Goal: Task Accomplishment & Management: Complete application form

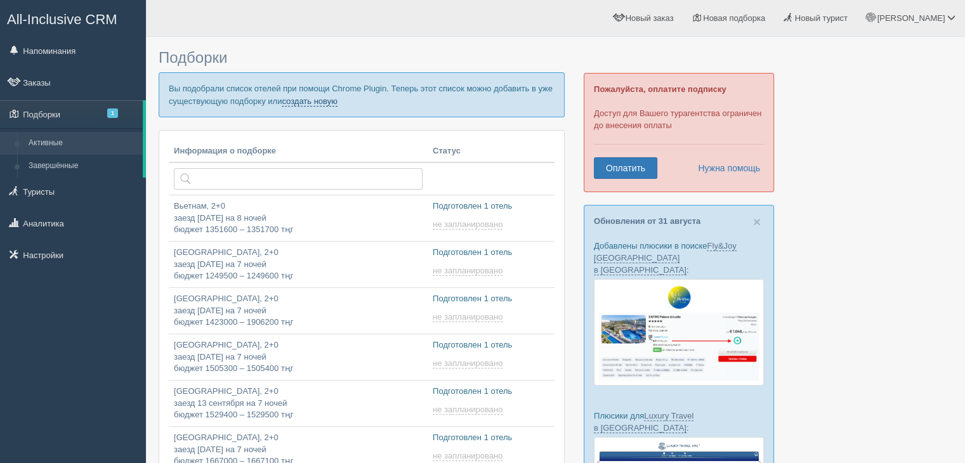
drag, startPoint x: 0, startPoint y: 0, endPoint x: 338, endPoint y: 101, distance: 352.4
click at [338, 101] on link "создать новую" at bounding box center [310, 101] width 56 height 10
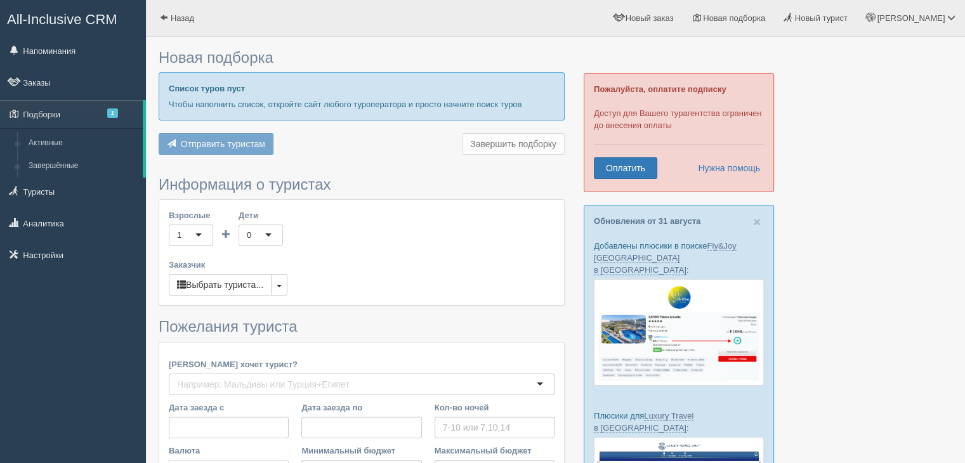
type input "7"
type input "1310000"
type input "1310100"
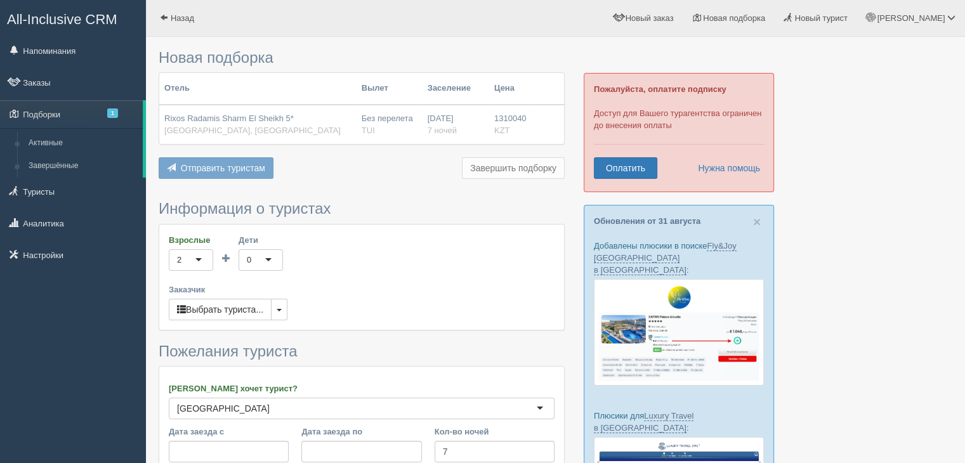
scroll to position [262, 0]
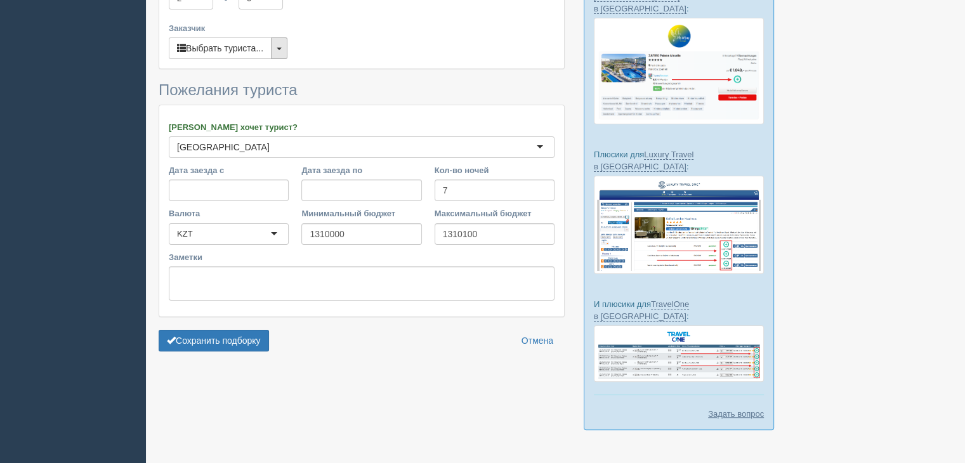
click at [281, 51] on button "button" at bounding box center [279, 48] width 17 height 22
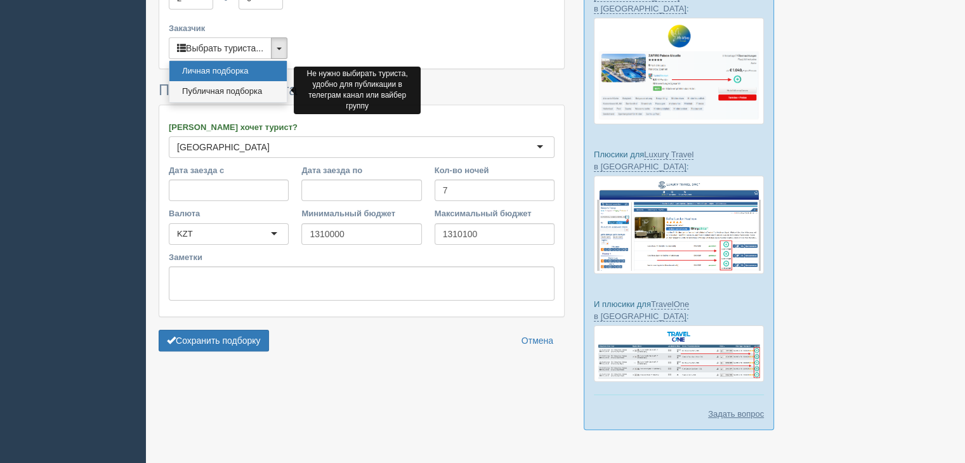
click at [230, 93] on link "Публичная подборка" at bounding box center [227, 91] width 117 height 21
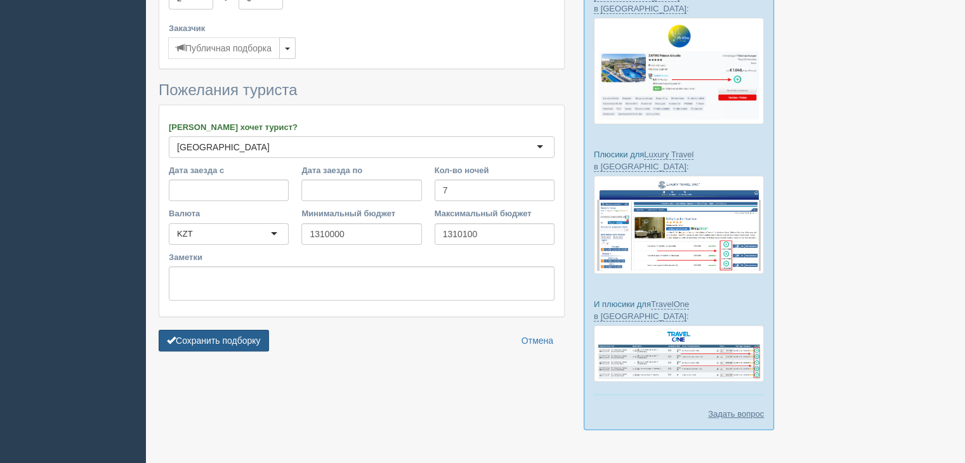
click at [211, 340] on button "Сохранить подборку" at bounding box center [214, 341] width 110 height 22
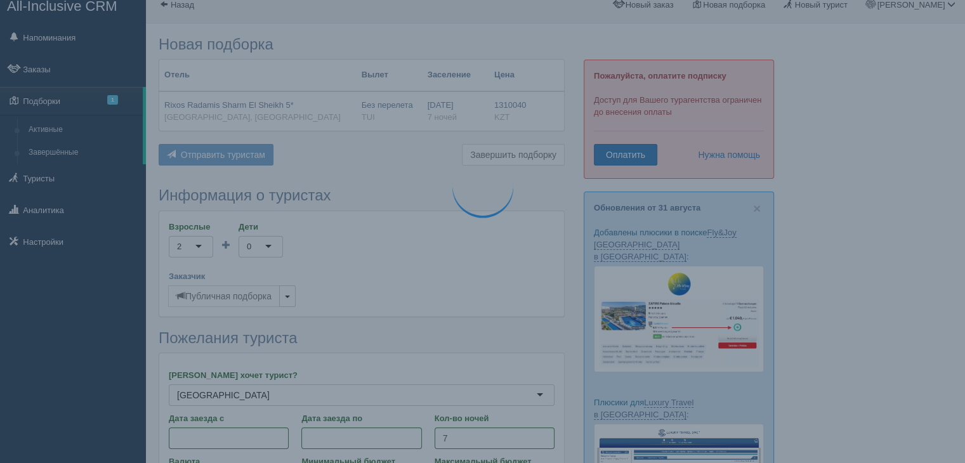
scroll to position [0, 0]
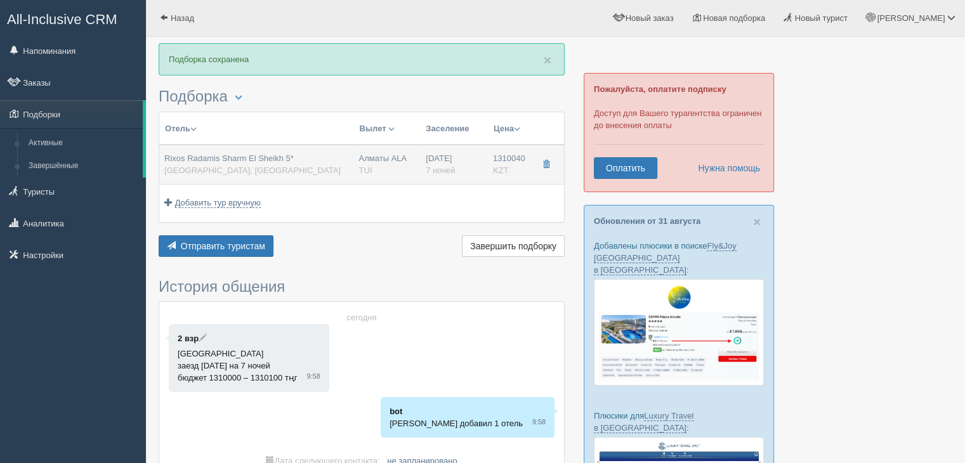
click at [281, 164] on div "Rixos Radamis Sharm El Sheikh 5* [GEOGRAPHIC_DATA], [GEOGRAPHIC_DATA]" at bounding box center [252, 164] width 176 height 23
type input "Rixos Radamis Sharm El Sheikh 5*"
type input "[GEOGRAPHIC_DATA]"
type input "Шарм-эль-Шейх"
type input "1310040.00"
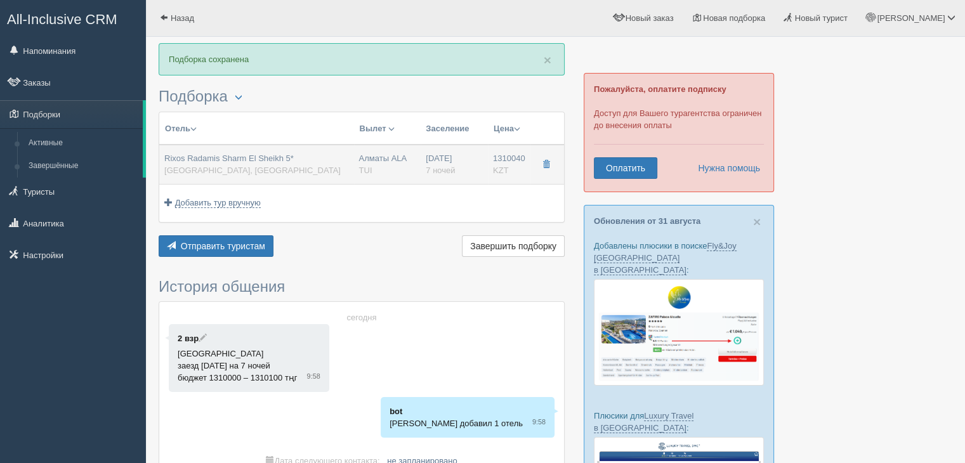
type input "Алматы ALA"
type input "Шарм-эль-Шейх SSH"
type input "12:55"
type input "17:00"
type input "Air Astana"
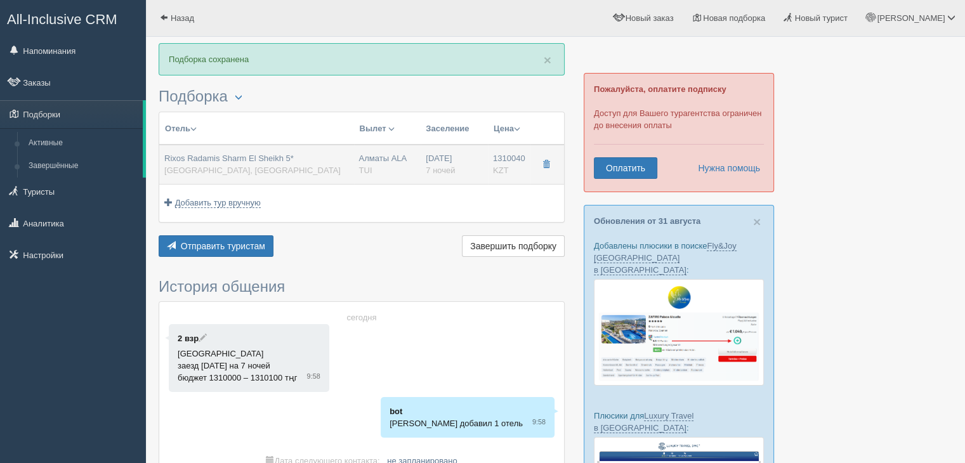
type input "18:00"
type input "01:55"
type input "7"
type input "SUPERIOR ROOM BLUE PLANET"
type input "Ultra All Inclusive"
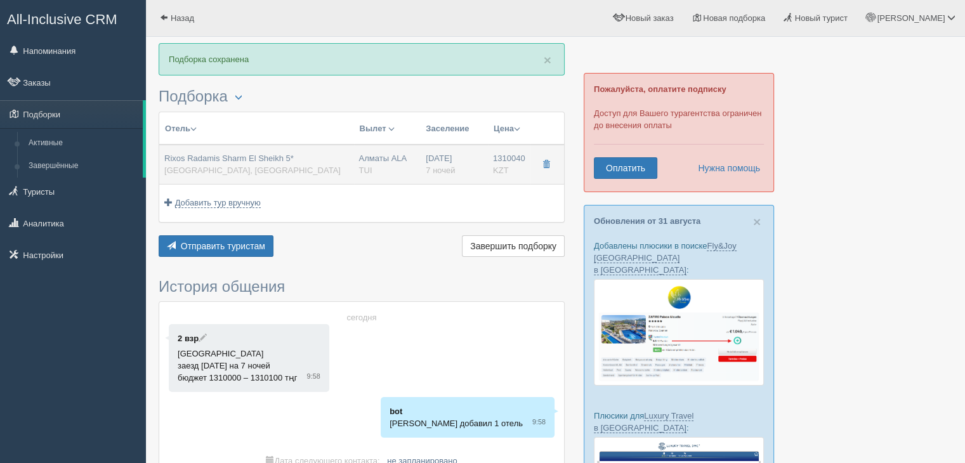
type input "TUI"
type input "[URL][DOMAIN_NAME]"
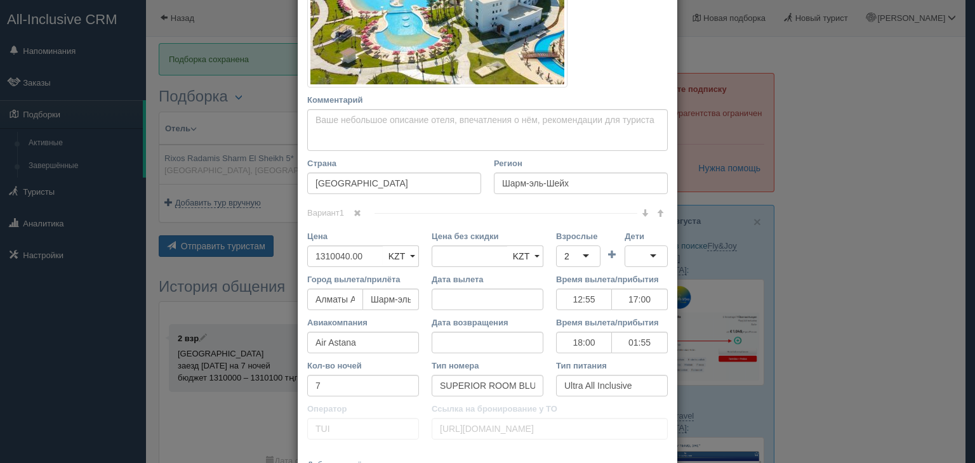
scroll to position [363, 0]
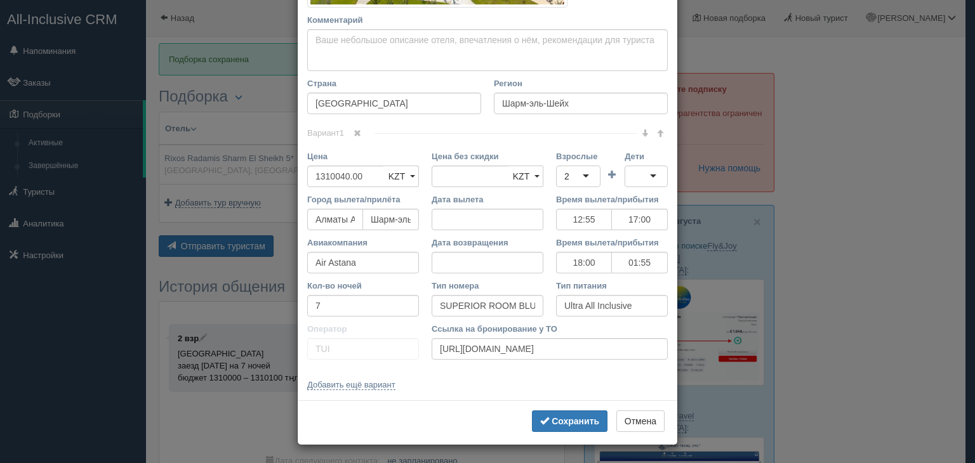
drag, startPoint x: 305, startPoint y: 90, endPoint x: 619, endPoint y: 344, distance: 404.4
click at [619, 344] on div "Название отеля Rixos Radamis Sharm El Sheikh 5* Ссылка на отель для туриста Фот…" at bounding box center [488, 47] width 380 height 708
click at [619, 343] on input "[URL][DOMAIN_NAME]" at bounding box center [550, 349] width 236 height 22
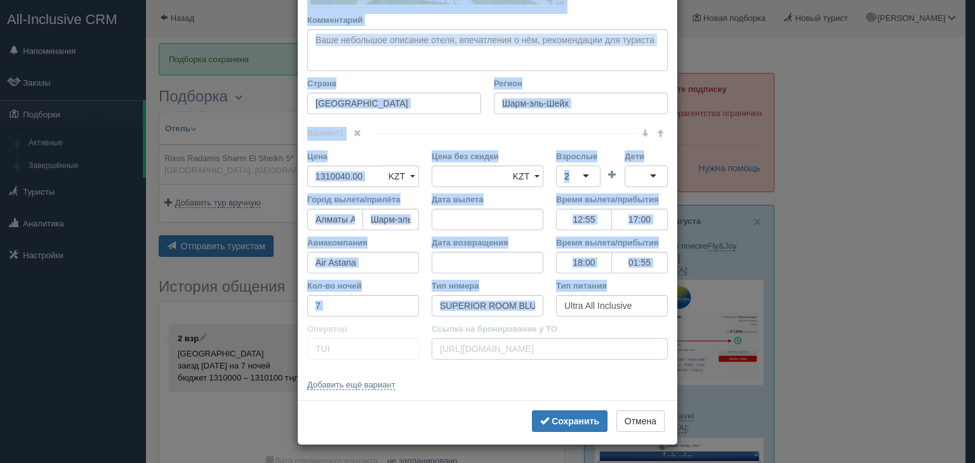
drag, startPoint x: 300, startPoint y: 22, endPoint x: 656, endPoint y: 315, distance: 462.2
click at [656, 315] on div "Название отеля Rixos Radamis Sharm El Sheikh 5* Ссылка на отель для туриста Фот…" at bounding box center [488, 47] width 380 height 708
copy div "Название отеля Ссылка на отель для туриста Фото отеля (ссылка на картинку) Не у…"
click at [642, 414] on button "Отмена" at bounding box center [640, 422] width 48 height 22
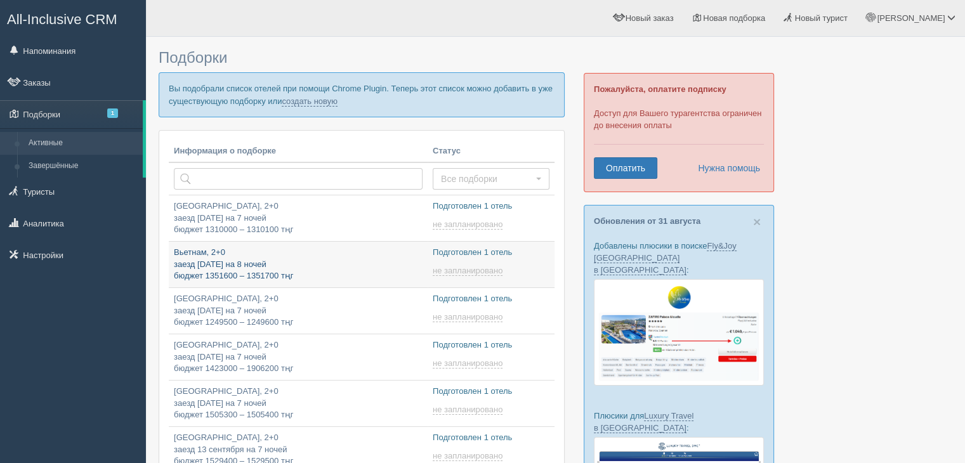
type input "2025-09-06 22:45"
type input "2025-09-06 23:00"
type input "2025-09-06 10:55"
click at [331, 96] on link "создать новую" at bounding box center [310, 101] width 56 height 10
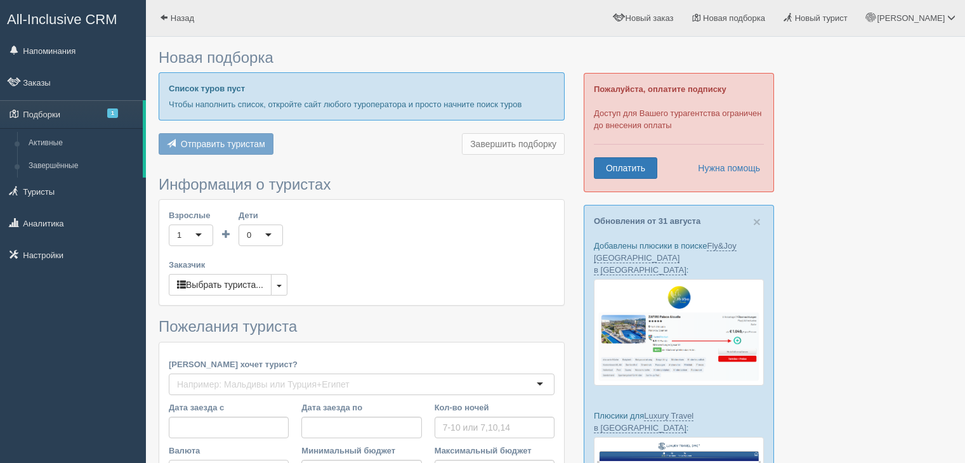
type input "7"
type input "1364000"
type input "1364100"
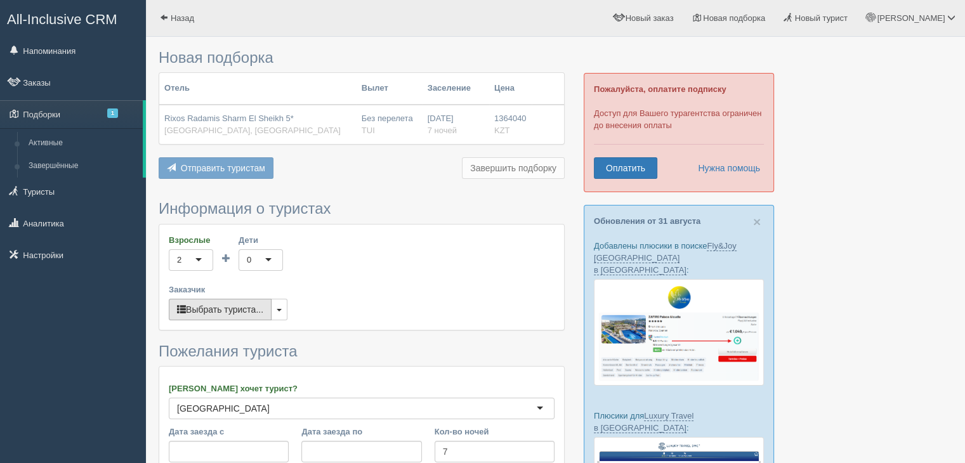
click at [270, 310] on button "Выбрать туриста..." at bounding box center [220, 310] width 103 height 22
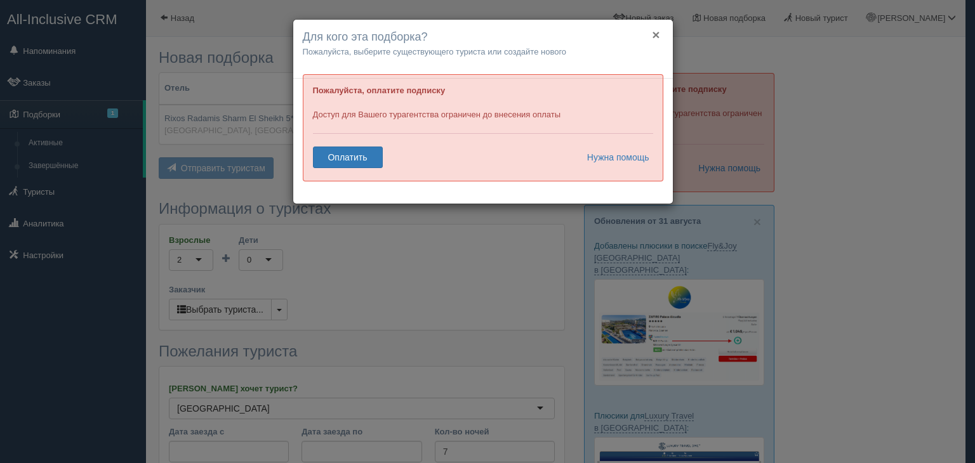
drag, startPoint x: 661, startPoint y: 31, endPoint x: 654, endPoint y: 32, distance: 7.1
click at [661, 31] on h4 "Для кого эта подборка?" at bounding box center [483, 37] width 361 height 17
click at [653, 33] on button "×" at bounding box center [656, 34] width 8 height 13
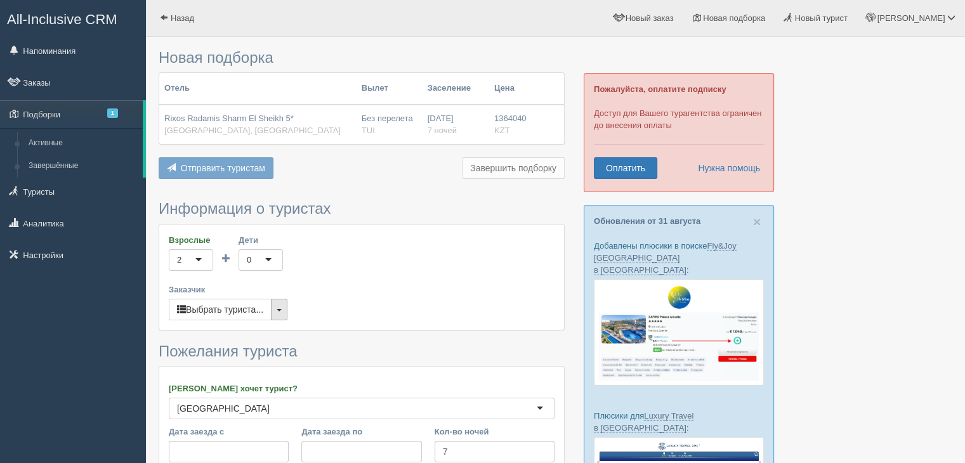
click at [283, 307] on button "button" at bounding box center [279, 310] width 17 height 22
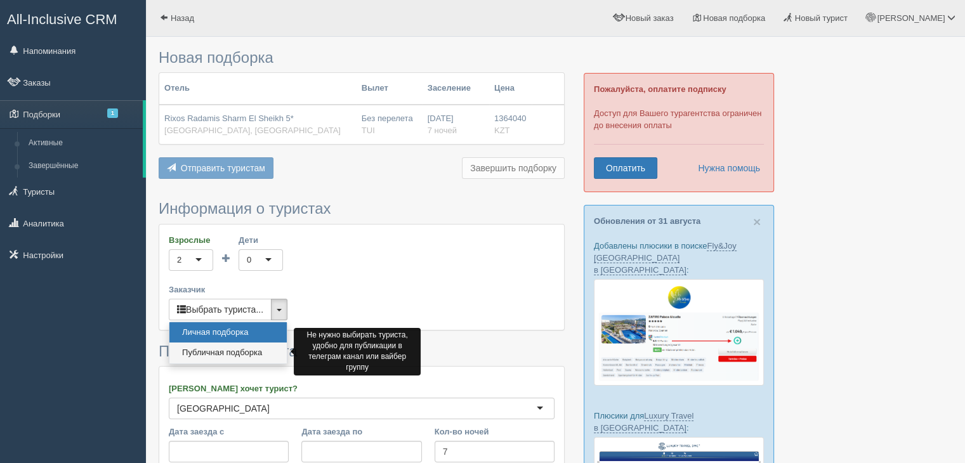
click at [241, 354] on link "Публичная подборка" at bounding box center [227, 353] width 117 height 21
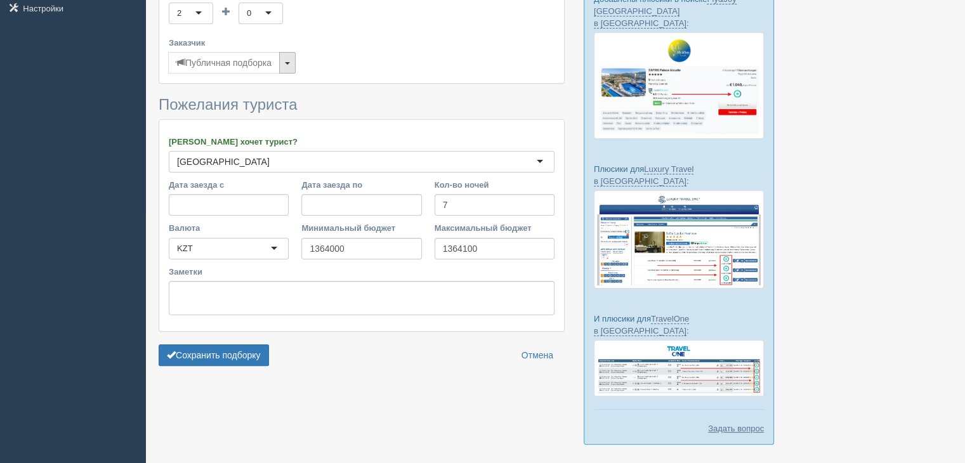
scroll to position [262, 0]
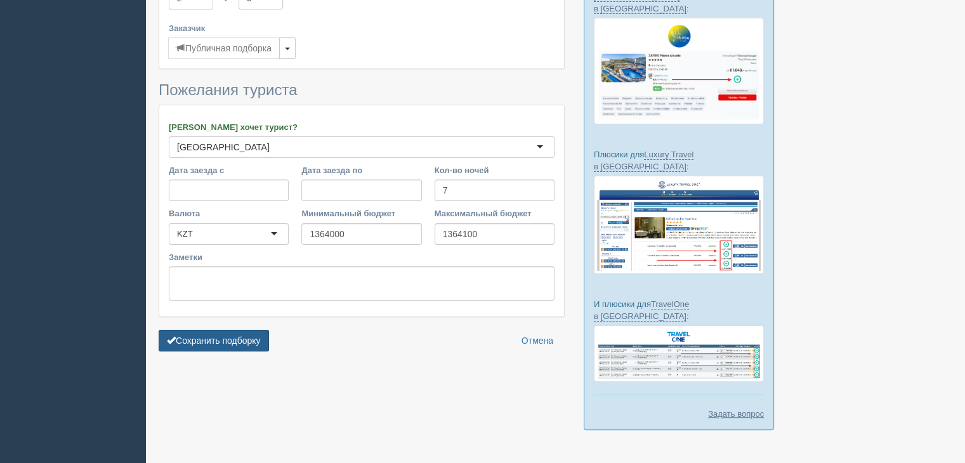
click at [244, 346] on button "Сохранить подборку" at bounding box center [214, 341] width 110 height 22
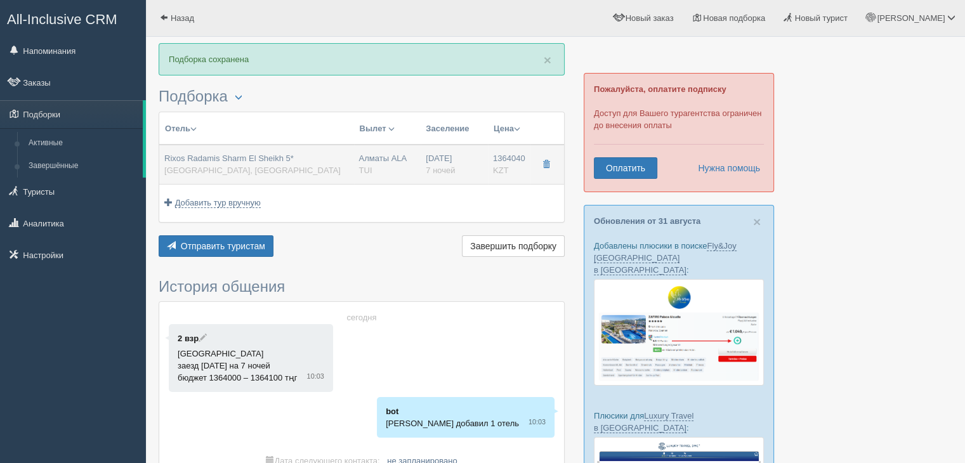
click at [244, 161] on span "Rixos Radamis Sharm El Sheikh 5*" at bounding box center [228, 159] width 129 height 10
type input "Rixos Radamis Sharm El Sheikh 5*"
type input "[GEOGRAPHIC_DATA]"
type input "Шарм-эль-Шейх"
type input "1364040.00"
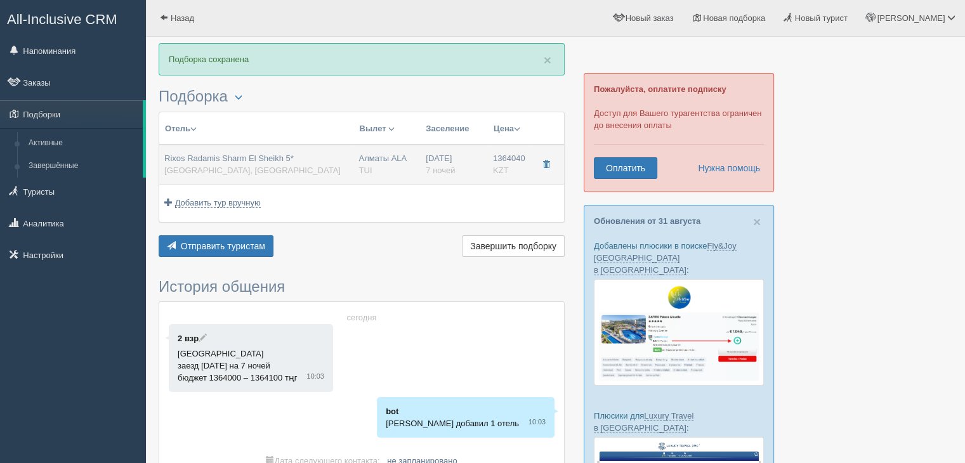
type input "Алматы ALA"
type input "Шарм-эль-Шейх SSH"
type input "[DATE]"
type input "12:55"
type input "17:00"
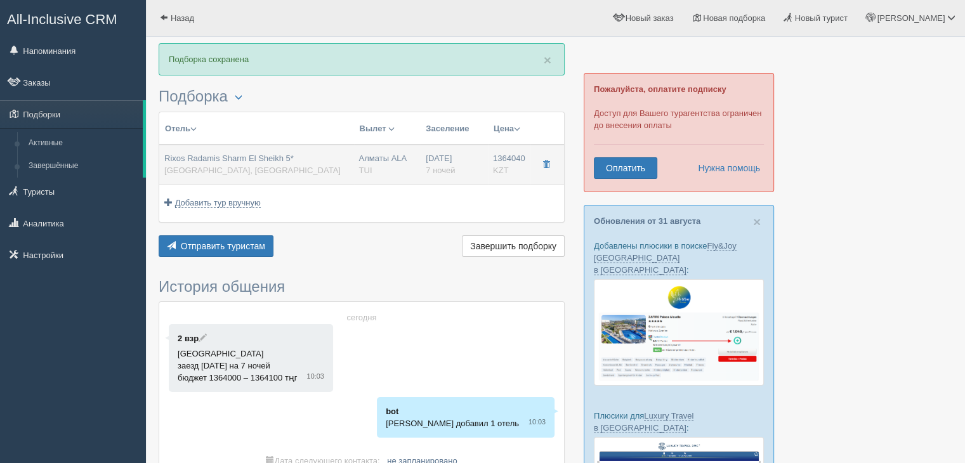
type input "Air Astana"
type input "18.09.2025"
type input "18:00"
type input "01:55"
type input "7"
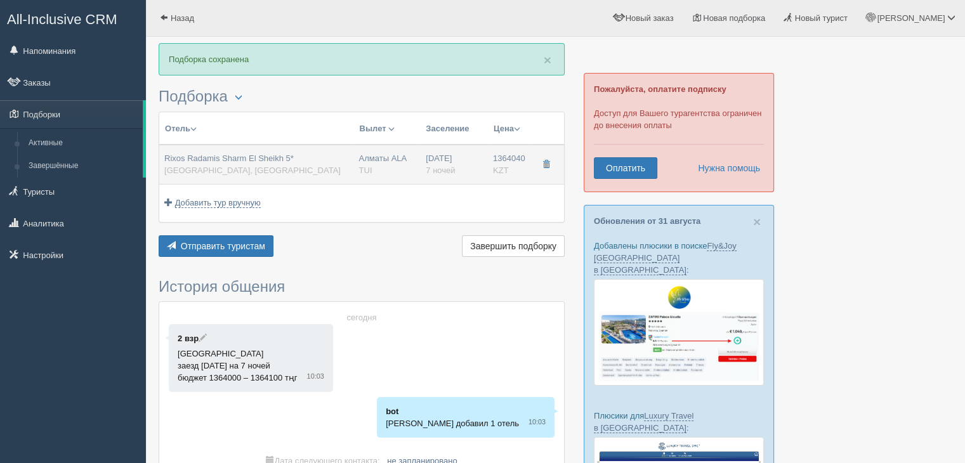
type input "SUPERIOR ROOM BLUE PLANET"
type input "Ultra All Inclusive"
type input "TUI"
type input "[URL][DOMAIN_NAME]"
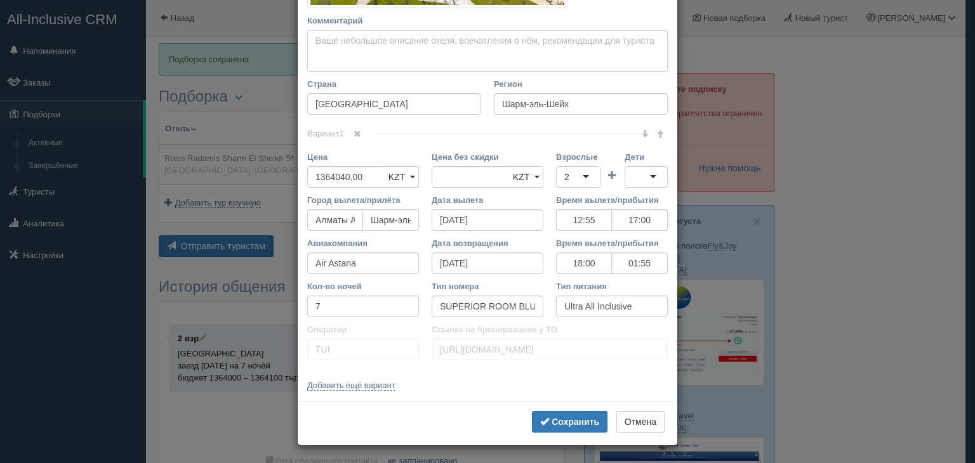
scroll to position [363, 0]
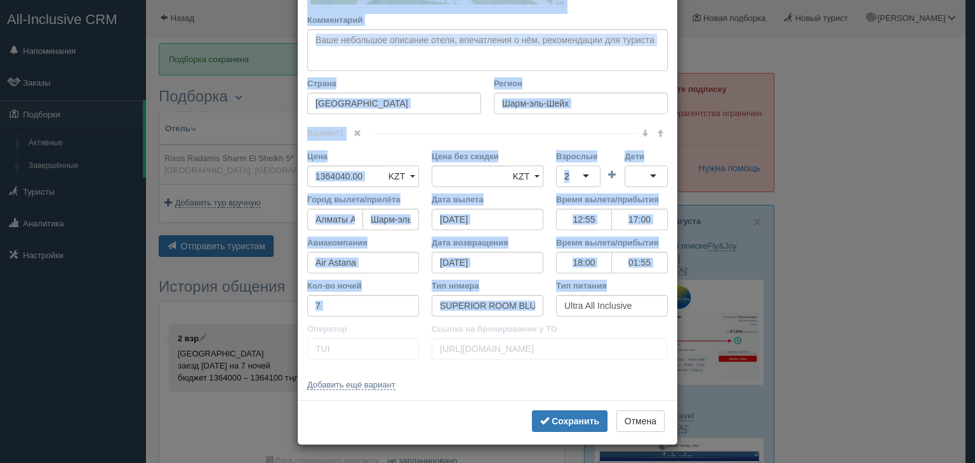
drag, startPoint x: 323, startPoint y: 74, endPoint x: 642, endPoint y: 305, distance: 393.2
click at [642, 305] on div "Название отеля Rixos Radamis Sharm El Sheikh 5* Ссылка на отель для туриста Фот…" at bounding box center [488, 47] width 380 height 708
copy div "Название отеля Ссылка на отель для туриста Фото отеля (ссылка на картинку) Не у…"
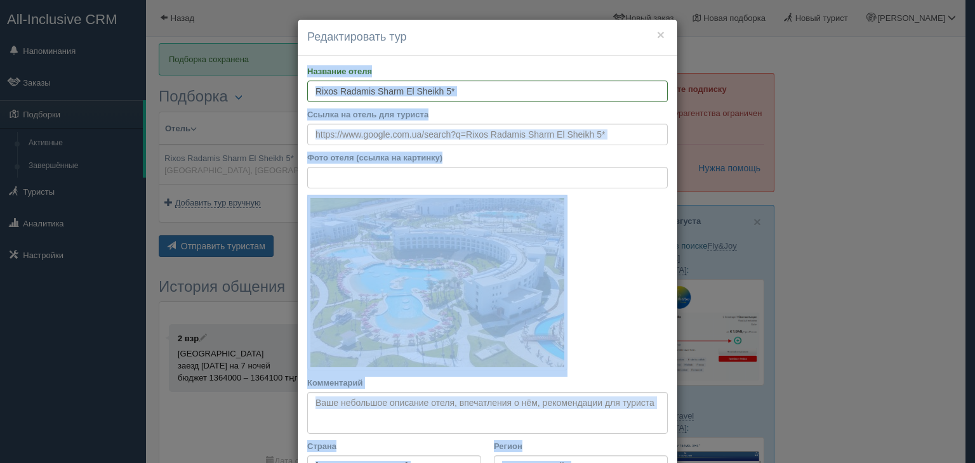
copy div "Название отеля Ссылка на отель для туриста Фото отеля (ссылка на картинку) Не у…"
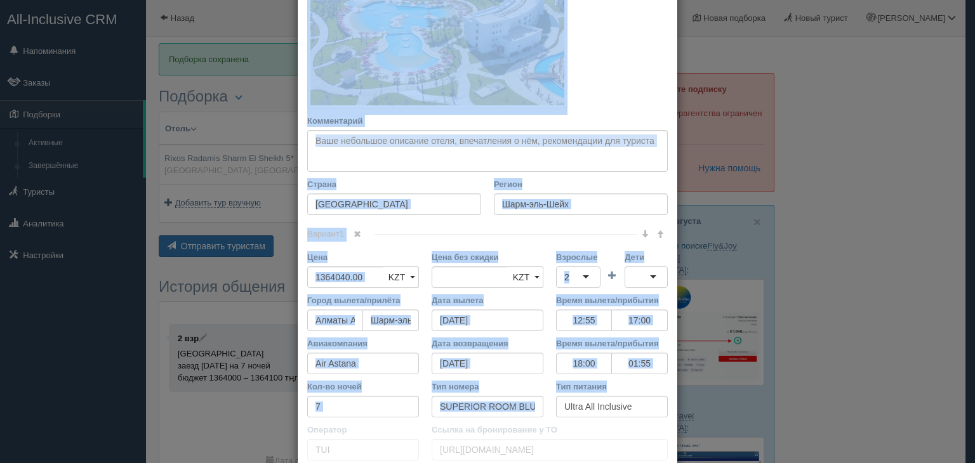
scroll to position [363, 0]
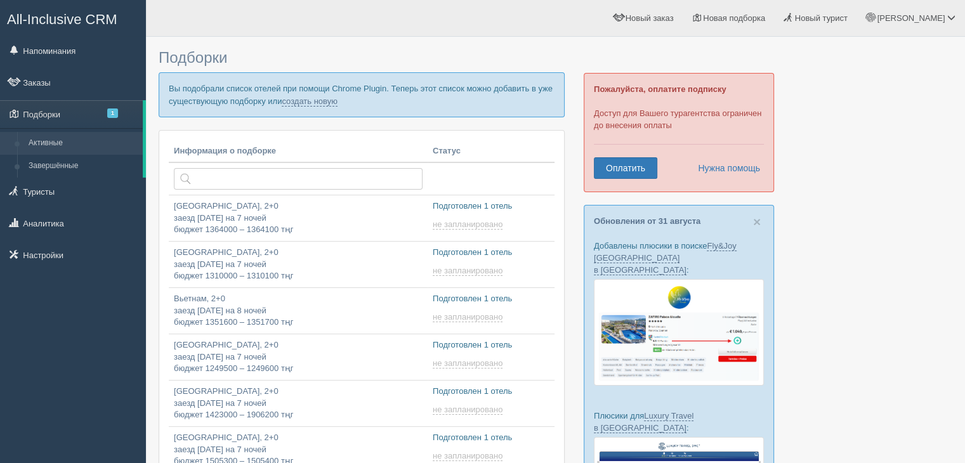
click at [335, 98] on link "создать новую" at bounding box center [310, 101] width 56 height 10
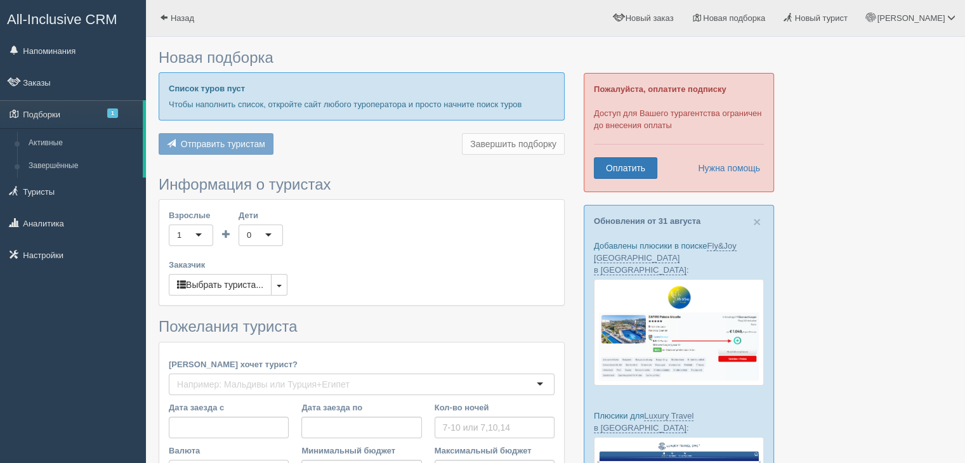
type input "11"
type input "1988200"
type input "1988300"
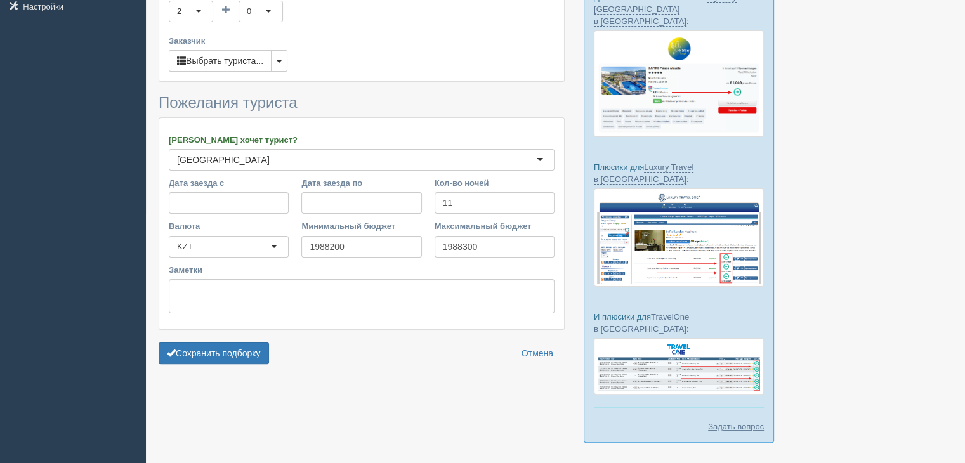
scroll to position [262, 0]
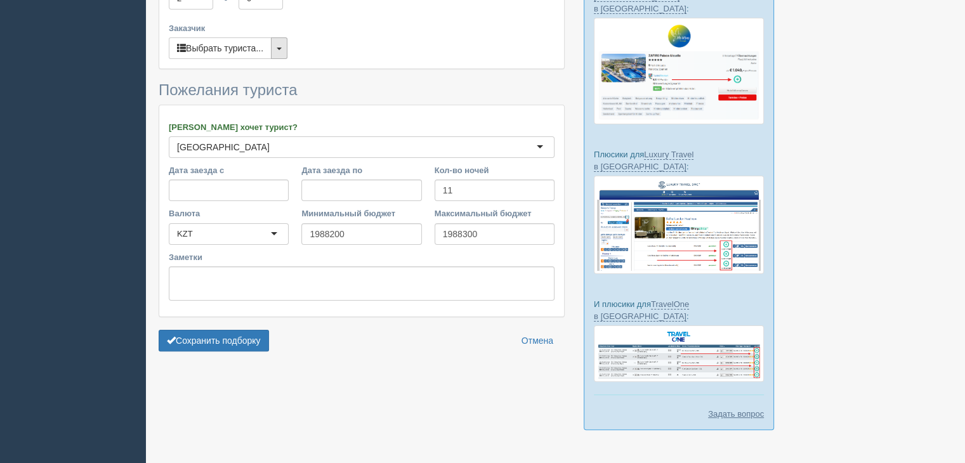
click at [286, 53] on button "button" at bounding box center [279, 48] width 17 height 22
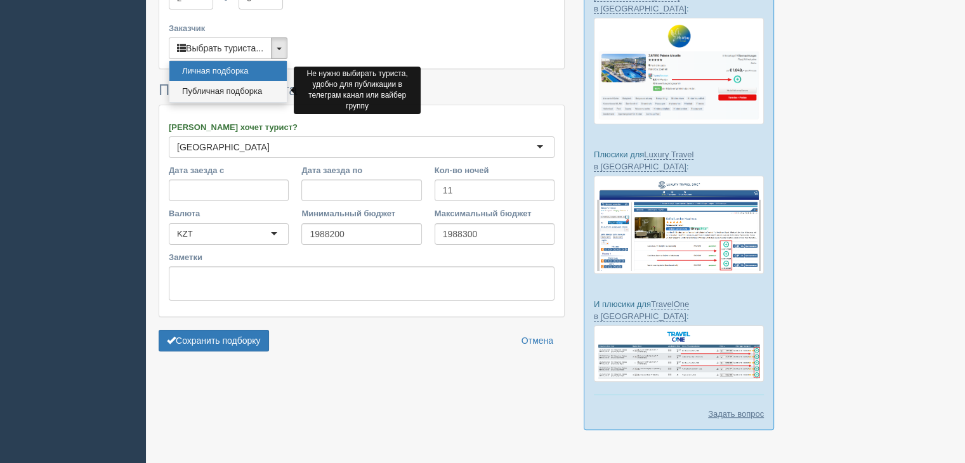
click at [246, 92] on link "Публичная подборка" at bounding box center [227, 91] width 117 height 21
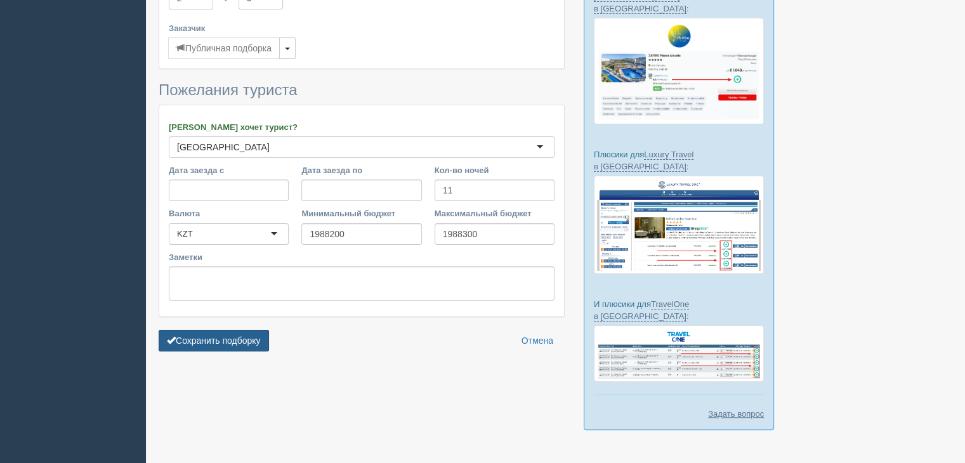
click at [227, 332] on button "Сохранить подборку" at bounding box center [214, 341] width 110 height 22
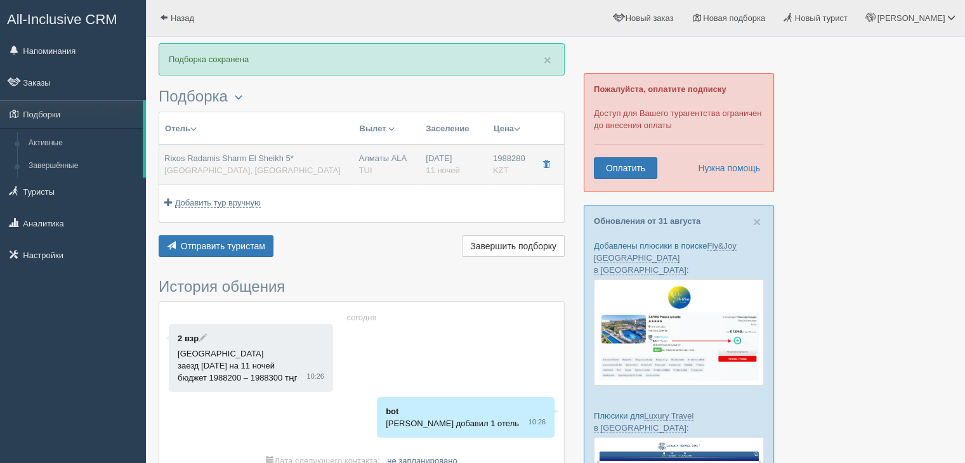
click at [231, 164] on div "Rixos Radamis Sharm El Sheikh 5* [GEOGRAPHIC_DATA], [GEOGRAPHIC_DATA]" at bounding box center [252, 164] width 176 height 23
type input "Rixos Radamis Sharm El Sheikh 5*"
type input "[GEOGRAPHIC_DATA]"
type input "Шарм-эль-Шейх"
type input "1988280.00"
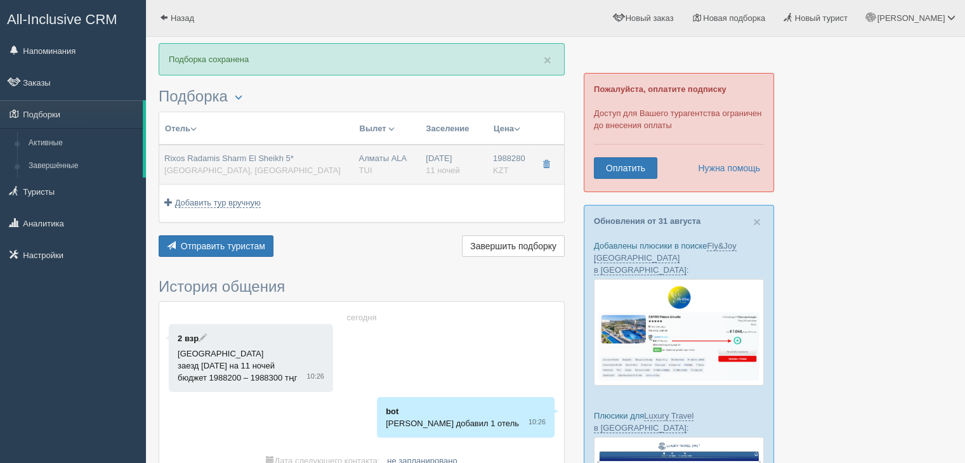
type input "Алматы ALA"
type input "Шарм-эль-Шейх SSH"
type input "12:55"
type input "17:00"
type input "Air Astana"
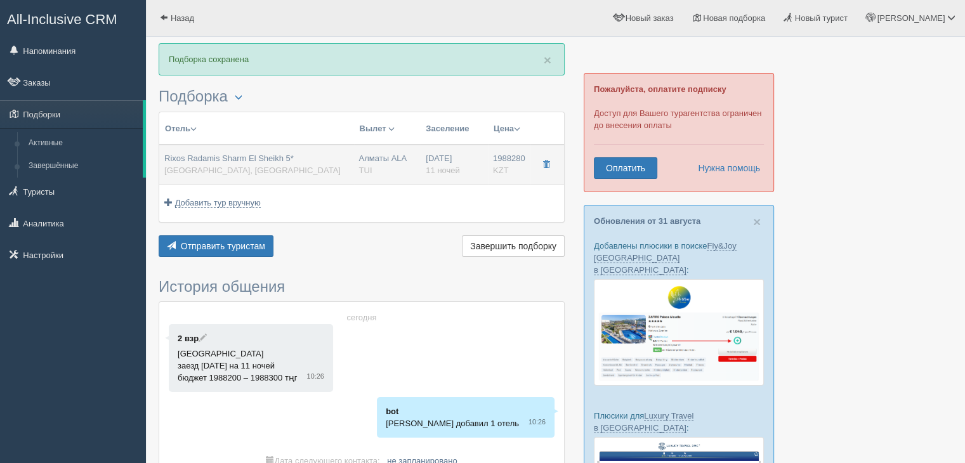
type input "18:00"
type input "01:55"
type input "11"
type input "SUPERIOR ROOM BLUE PLANET"
type input "Ultra All Inclusive"
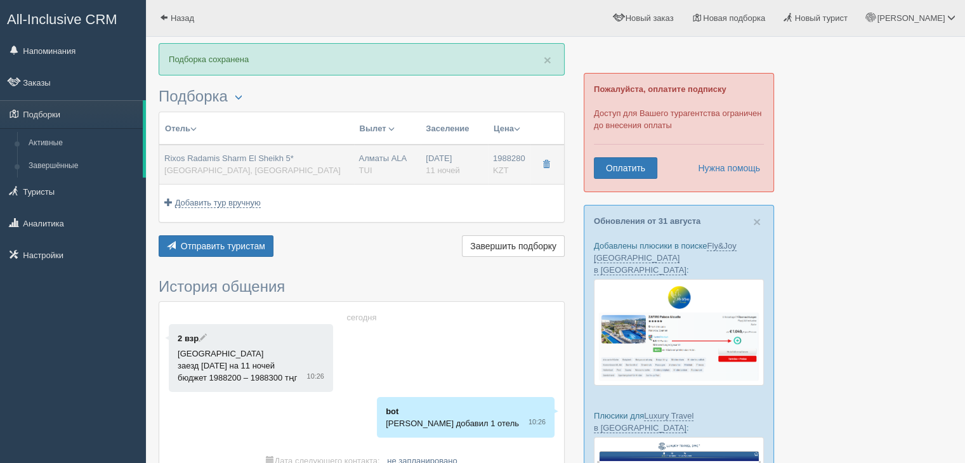
type input "TUI"
type input "[URL][DOMAIN_NAME]"
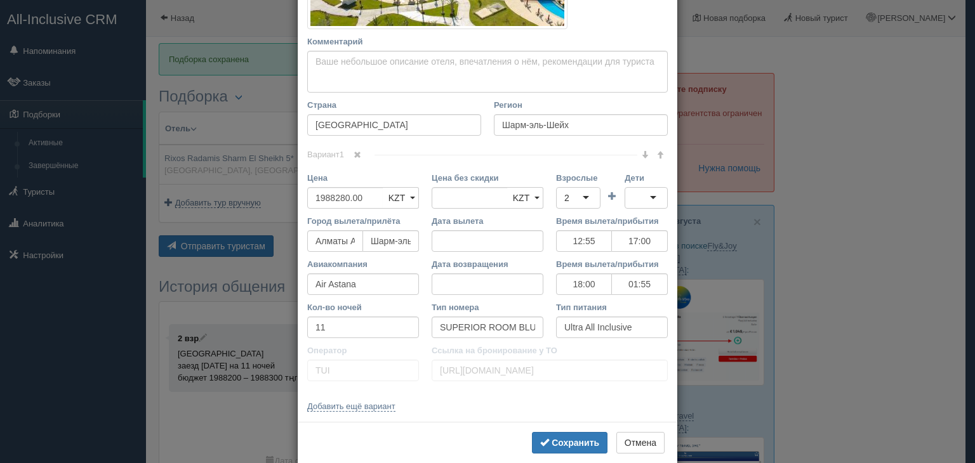
scroll to position [363, 0]
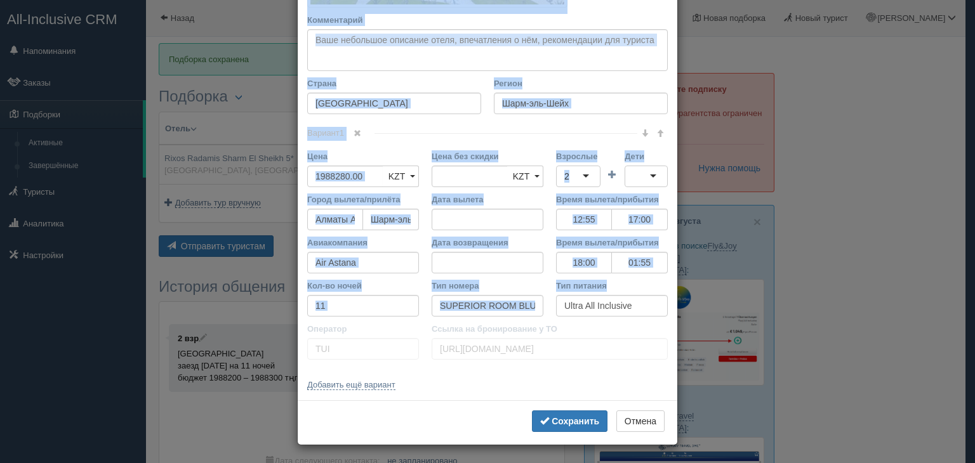
drag, startPoint x: 295, startPoint y: 72, endPoint x: 622, endPoint y: 319, distance: 409.7
click at [622, 319] on div "Название отеля Rixos Radamis Sharm El Sheikh 5* Ссылка на отель для туриста Фот…" at bounding box center [488, 47] width 380 height 708
copy div "Loremips dolor Sitame co adipi eli seddoei Temp incid (utlabo et dolorema) Al e…"
